Goal: Find specific page/section: Find specific page/section

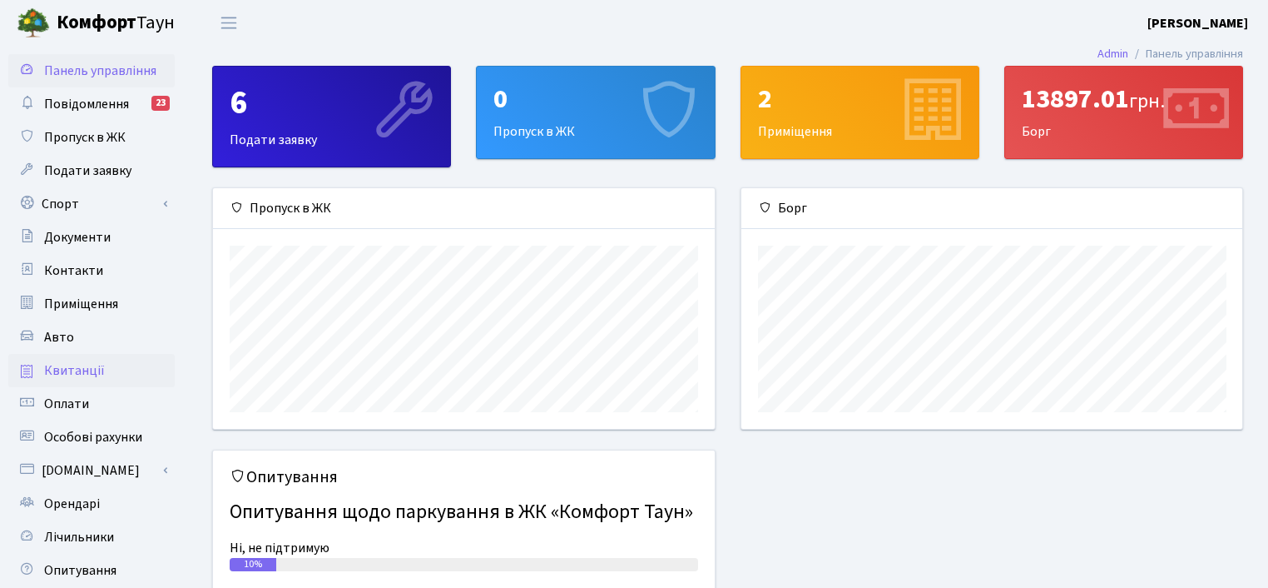
click at [90, 364] on span "Квитанції" at bounding box center [74, 370] width 61 height 18
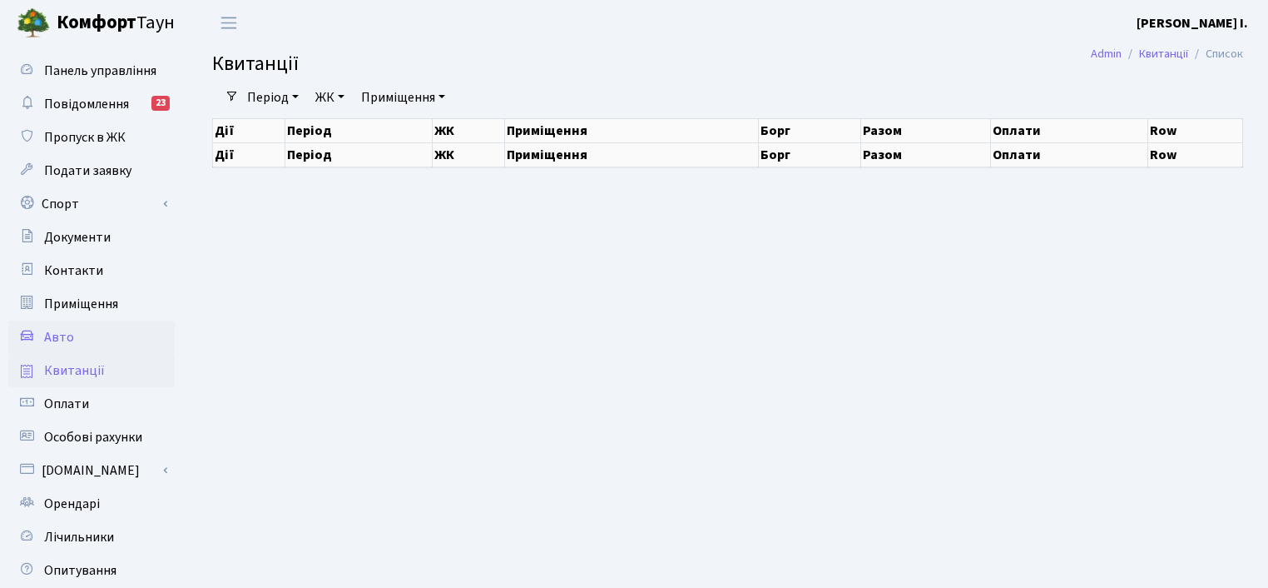
select select "25"
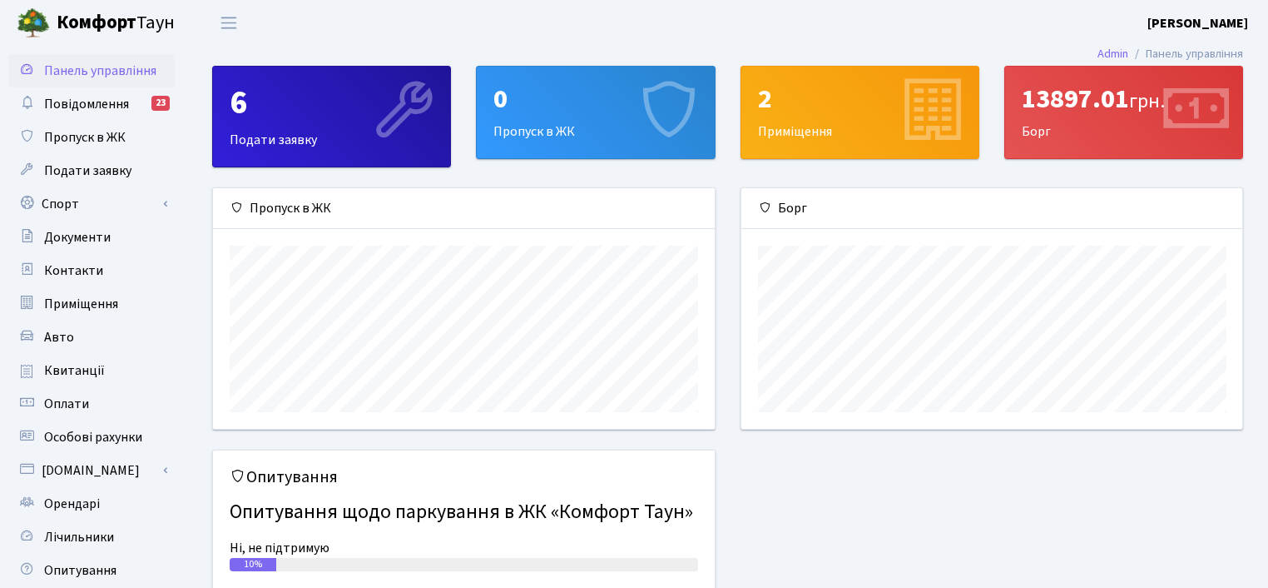
scroll to position [240, 501]
click at [1195, 13] on link "[PERSON_NAME]" at bounding box center [1198, 23] width 101 height 20
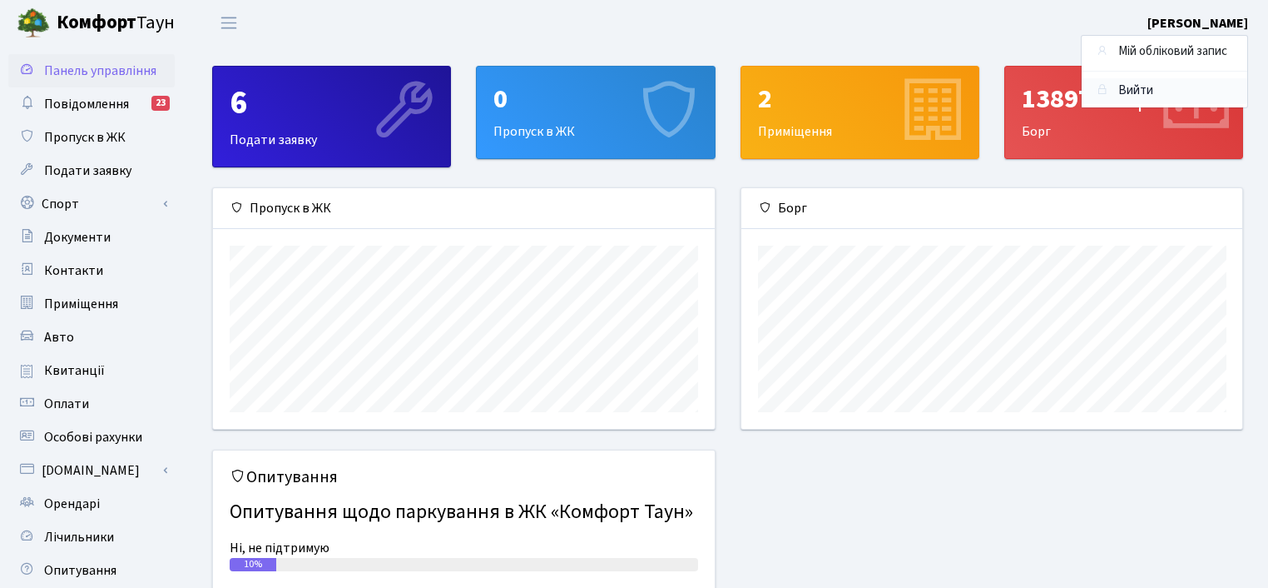
click at [1165, 89] on link "Вийти" at bounding box center [1165, 91] width 166 height 26
